Goal: Task Accomplishment & Management: Complete application form

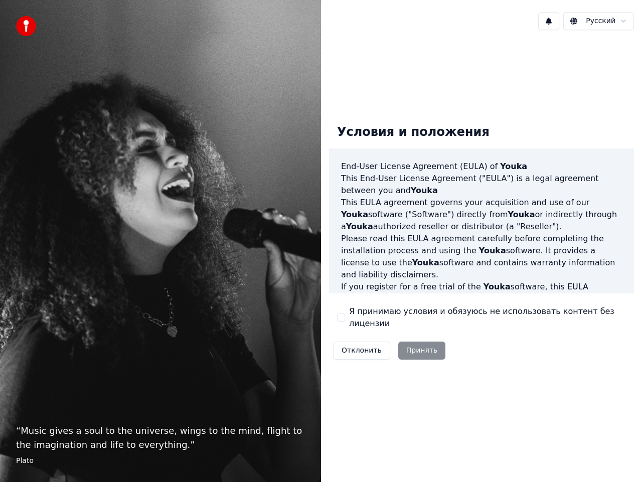
click at [344, 318] on button "Я принимаю условия и обязуюсь не использовать контент без лицензии" at bounding box center [341, 317] width 8 height 8
click at [400, 346] on button "Принять" at bounding box center [422, 351] width 48 height 18
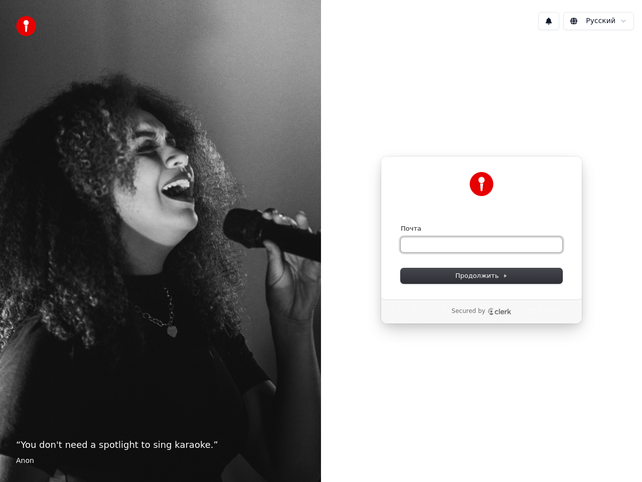
click at [458, 244] on input "Почта" at bounding box center [482, 244] width 162 height 15
type input "*"
click at [401, 224] on button "submit" at bounding box center [401, 224] width 0 height 0
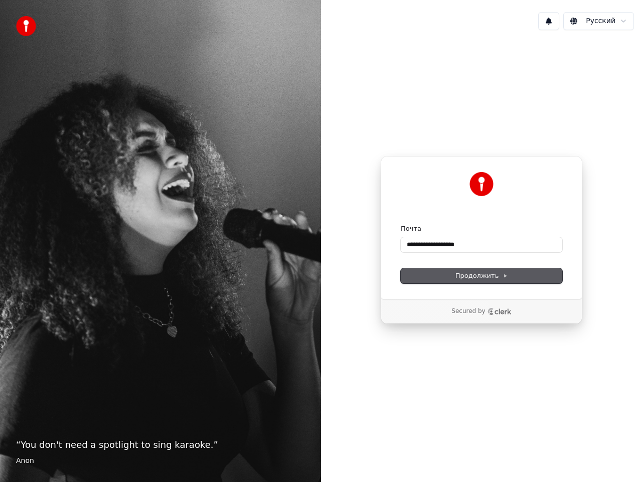
type input "**********"
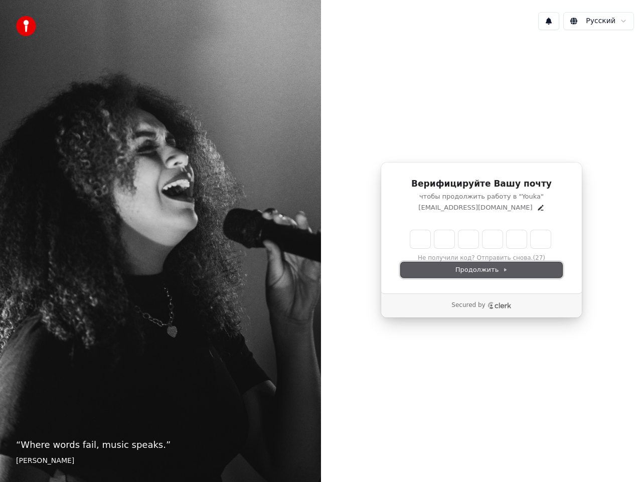
click at [462, 268] on span "Продолжить" at bounding box center [481, 269] width 53 height 9
